Goal: Task Accomplishment & Management: Manage account settings

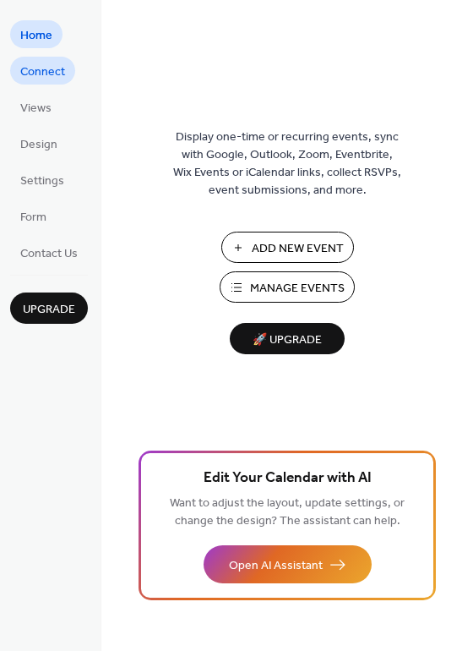
click at [27, 77] on span "Connect" at bounding box center [42, 72] width 45 height 18
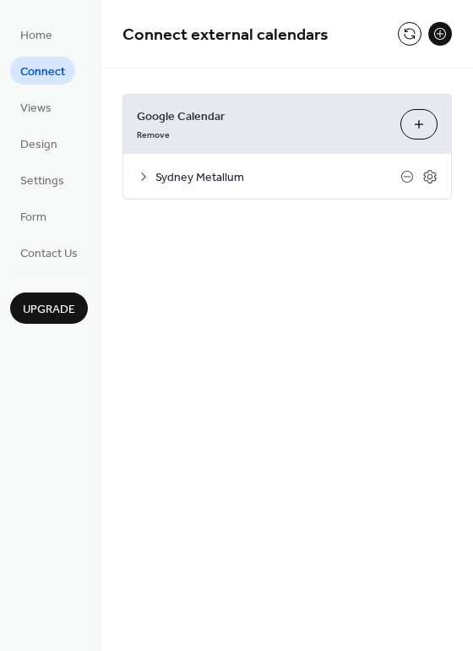
click at [136, 180] on div "Sydney Metallum" at bounding box center [287, 176] width 328 height 45
click at [144, 172] on icon at bounding box center [144, 177] width 14 height 14
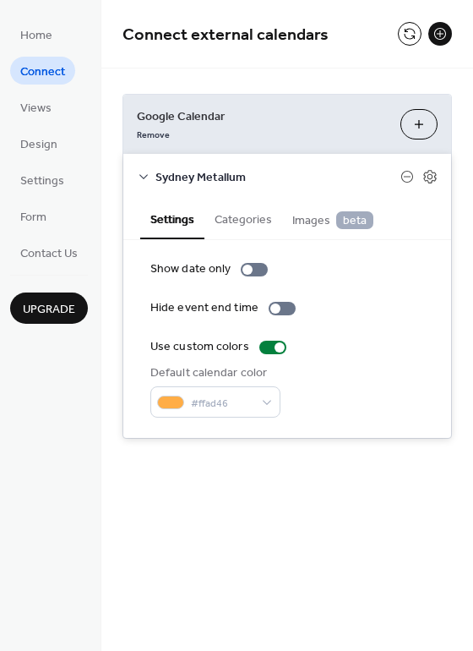
click at [436, 40] on button at bounding box center [441, 34] width 24 height 24
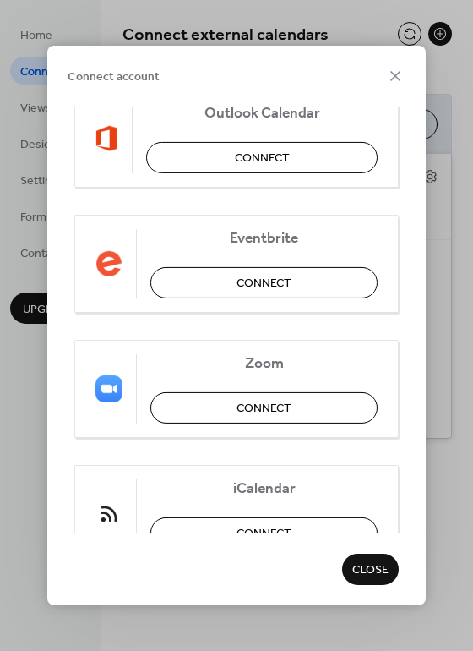
scroll to position [380, 0]
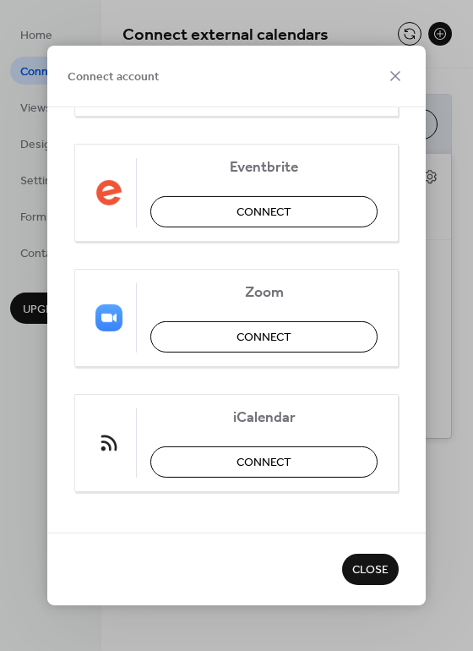
click at [375, 568] on span "Close" at bounding box center [371, 571] width 36 height 18
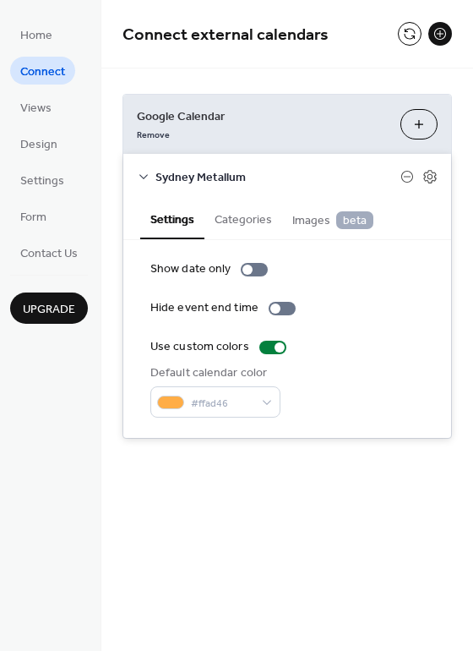
click at [230, 386] on div "Default calendar color #ffad46" at bounding box center [215, 390] width 130 height 53
click at [245, 402] on span "#ffad46" at bounding box center [222, 404] width 63 height 18
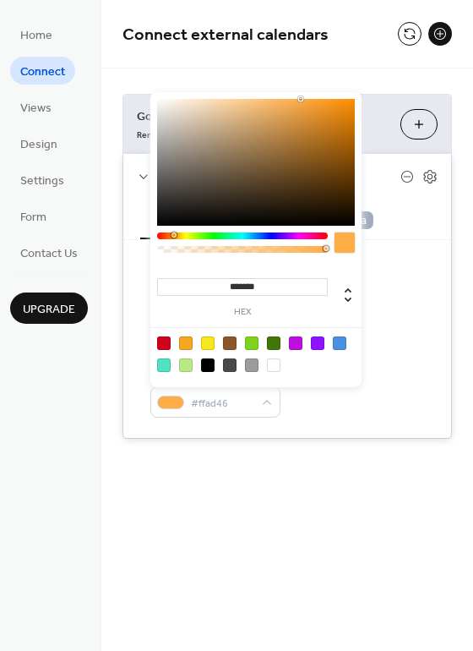
click at [404, 501] on div "Connect external calendars Google Calendar Remove Choose Calendars Sydney Metal…" at bounding box center [287, 325] width 372 height 651
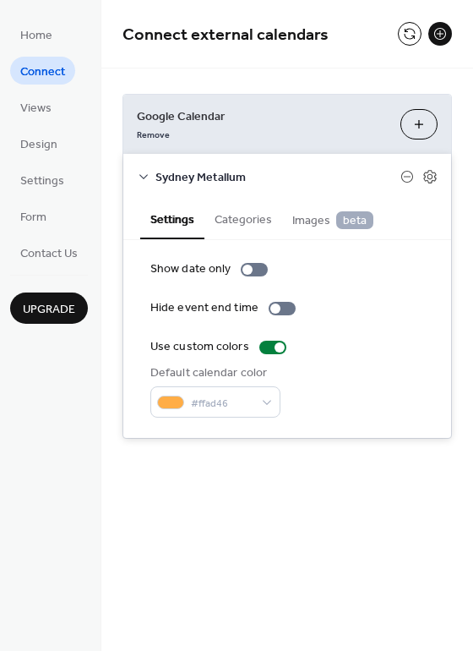
click at [254, 229] on button "Categories" at bounding box center [244, 218] width 78 height 39
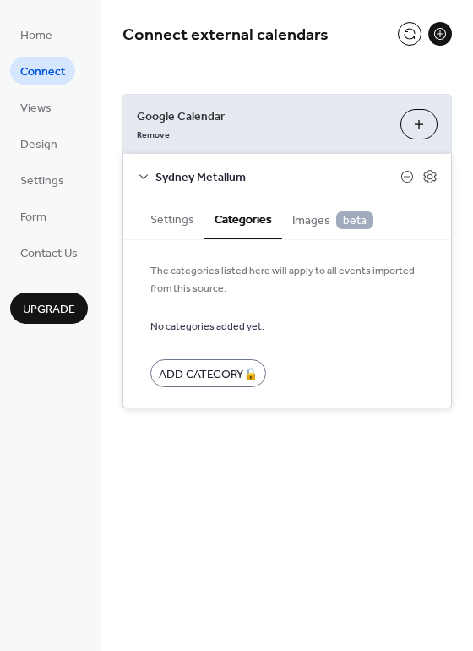
click at [290, 217] on button "Images beta" at bounding box center [332, 219] width 101 height 40
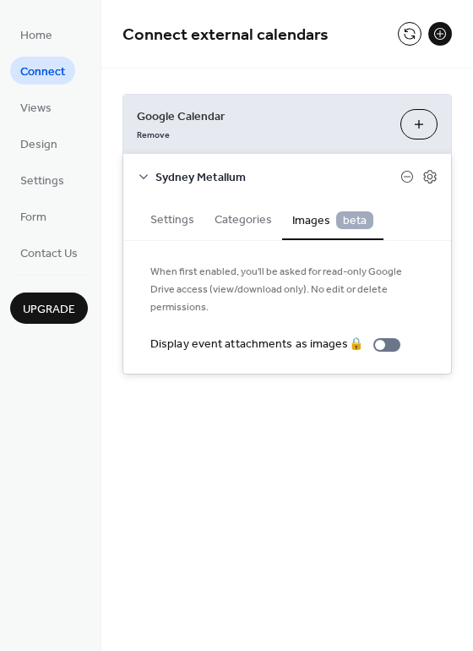
click at [260, 219] on button "Categories" at bounding box center [244, 218] width 78 height 39
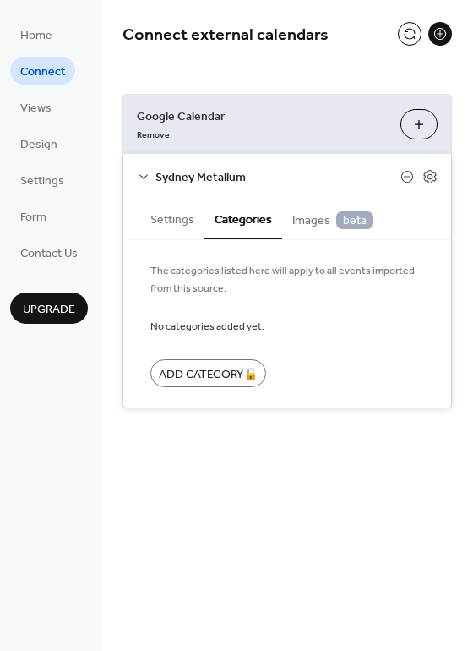
click at [166, 216] on button "Settings" at bounding box center [172, 218] width 64 height 39
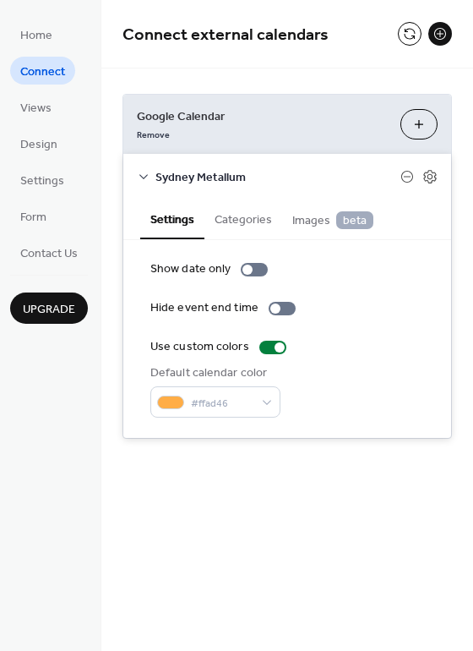
click at [137, 185] on div "Sydney Metallum" at bounding box center [287, 176] width 328 height 45
drag, startPoint x: 139, startPoint y: 185, endPoint x: 147, endPoint y: 172, distance: 16.0
click at [147, 172] on icon at bounding box center [144, 177] width 14 height 14
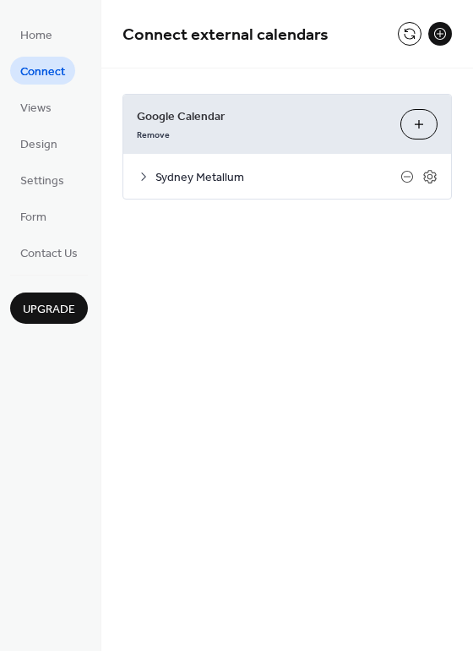
click at [418, 125] on button "Choose Calendars" at bounding box center [419, 124] width 37 height 30
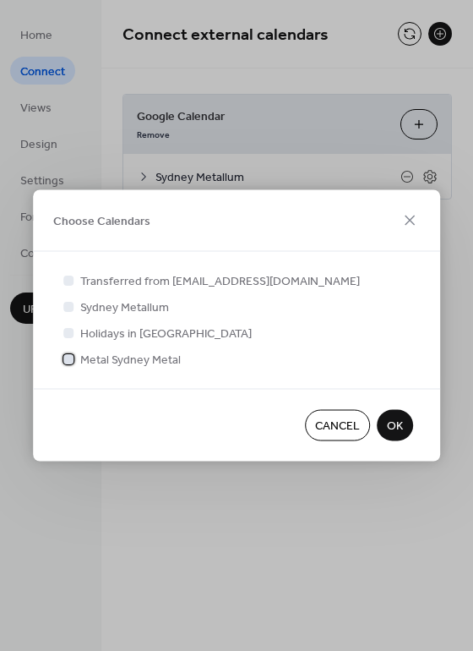
click at [96, 357] on span "Metal Sydney Metal" at bounding box center [130, 361] width 101 height 18
click at [408, 219] on icon at bounding box center [410, 221] width 20 height 20
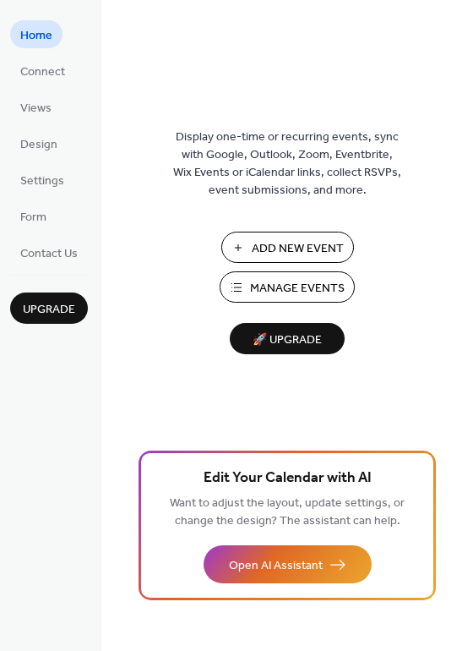
click at [317, 326] on button "🚀 Upgrade" at bounding box center [287, 338] width 115 height 31
click at [33, 176] on span "Settings" at bounding box center [42, 181] width 44 height 18
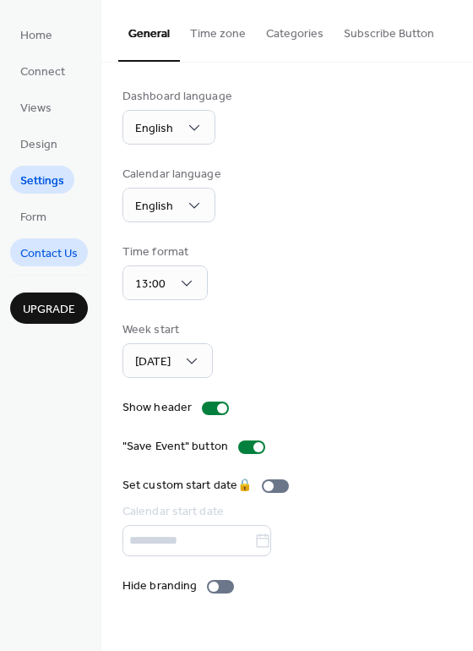
click at [36, 240] on link "Contact Us" at bounding box center [49, 252] width 78 height 28
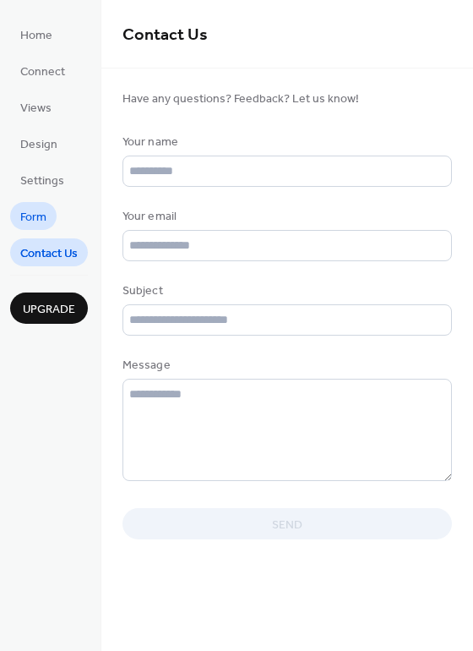
click at [44, 205] on link "Form" at bounding box center [33, 216] width 47 height 28
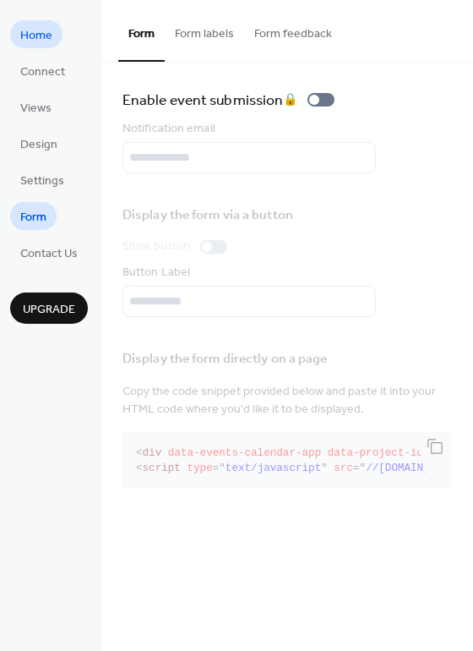
click at [25, 41] on span "Home" at bounding box center [36, 36] width 32 height 18
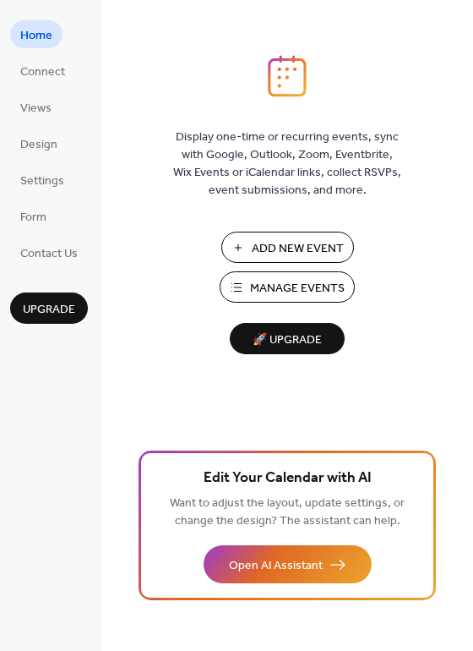
click at [271, 255] on span "Add New Event" at bounding box center [298, 249] width 92 height 18
